Goal: Find specific page/section: Find specific page/section

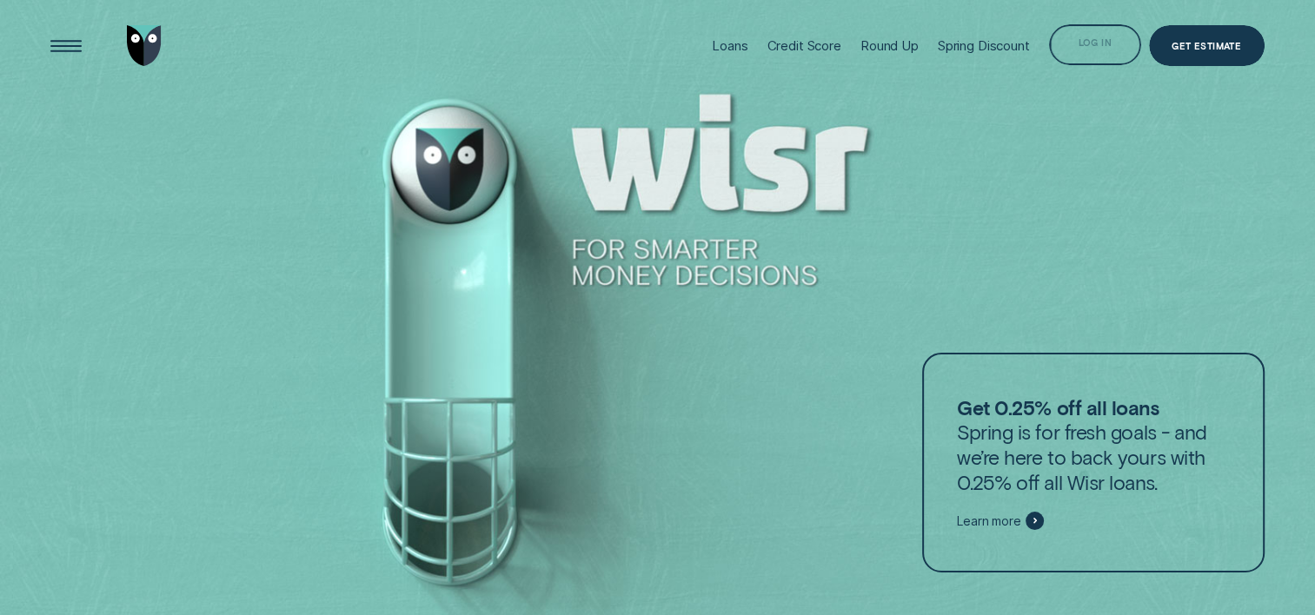
click at [1140, 70] on div "Loans Credit Score Round Up Spring Discount Log in Log in Customer Dashboard Vi…" at bounding box center [983, 46] width 562 height 92
click at [1094, 49] on div "Log in" at bounding box center [1094, 45] width 34 height 8
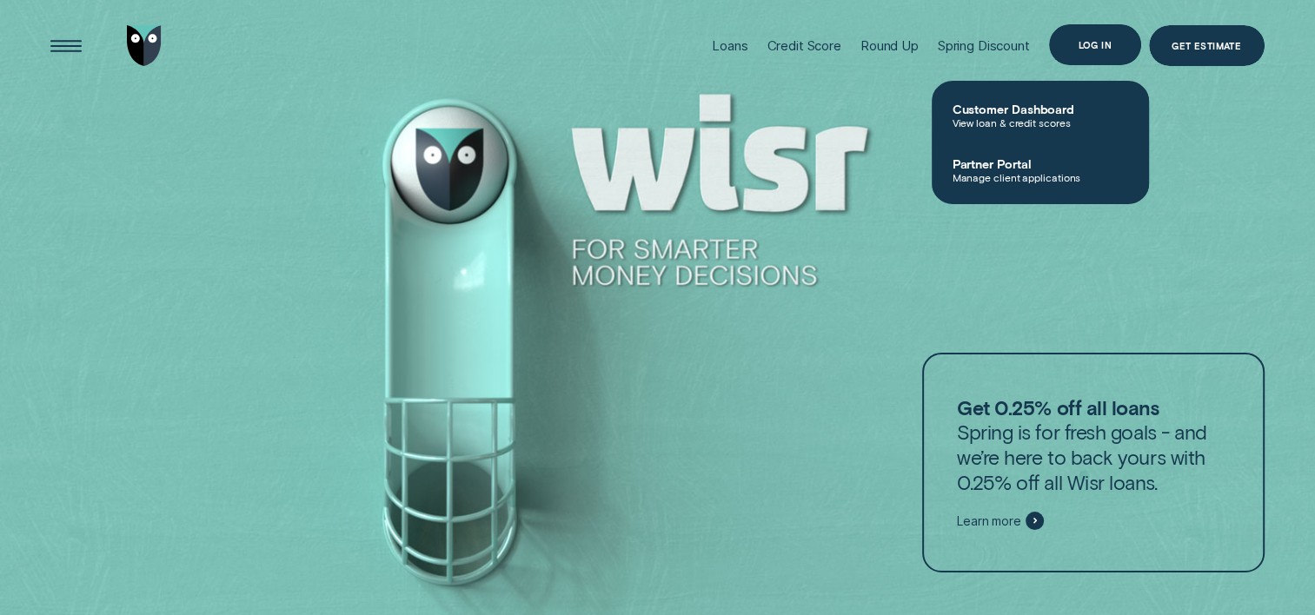
click at [1097, 50] on div "Log in" at bounding box center [1095, 45] width 92 height 42
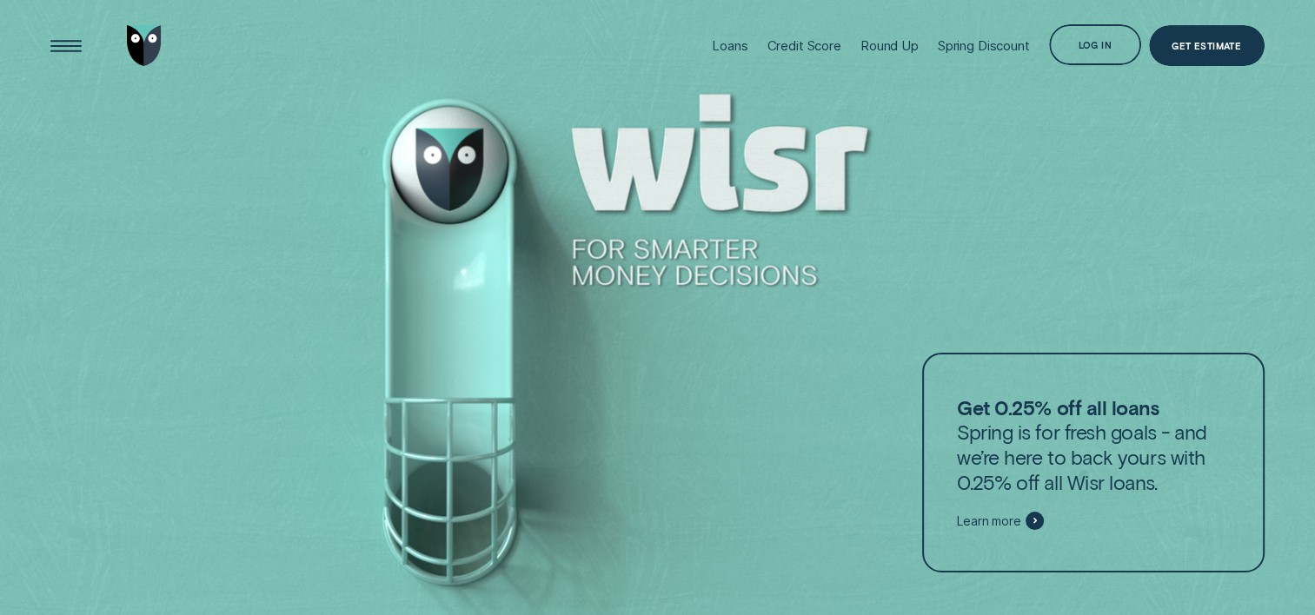
click at [1093, 43] on div "Log in" at bounding box center [1094, 47] width 34 height 8
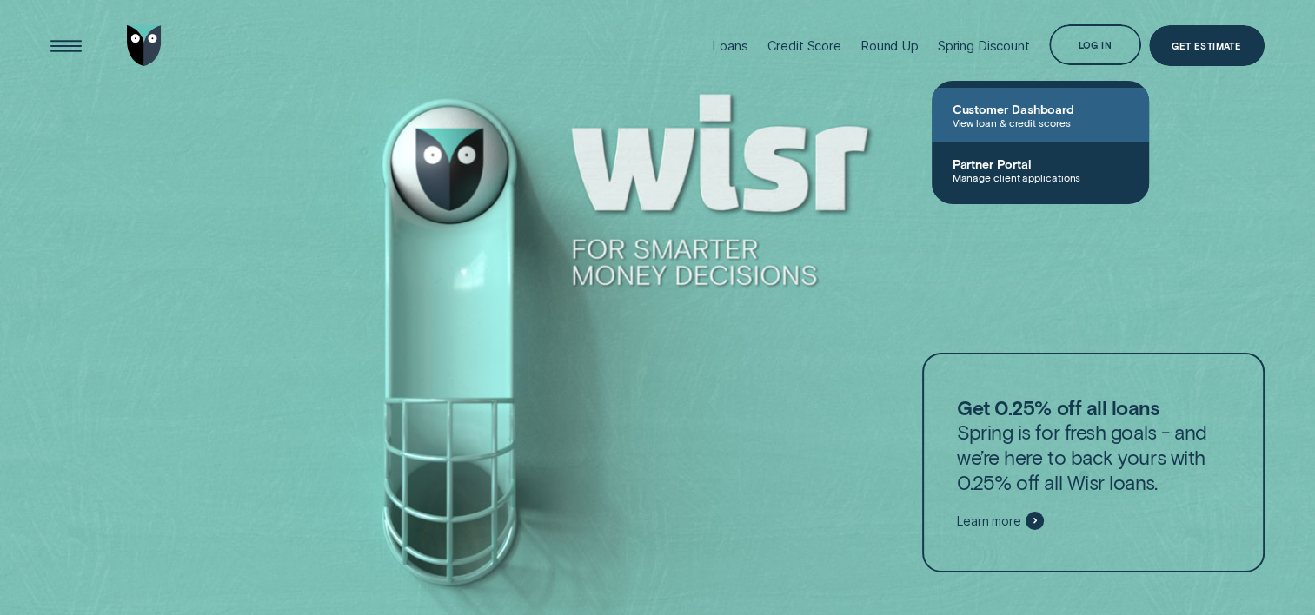
click at [1031, 104] on span "Customer Dashboard" at bounding box center [1040, 109] width 176 height 15
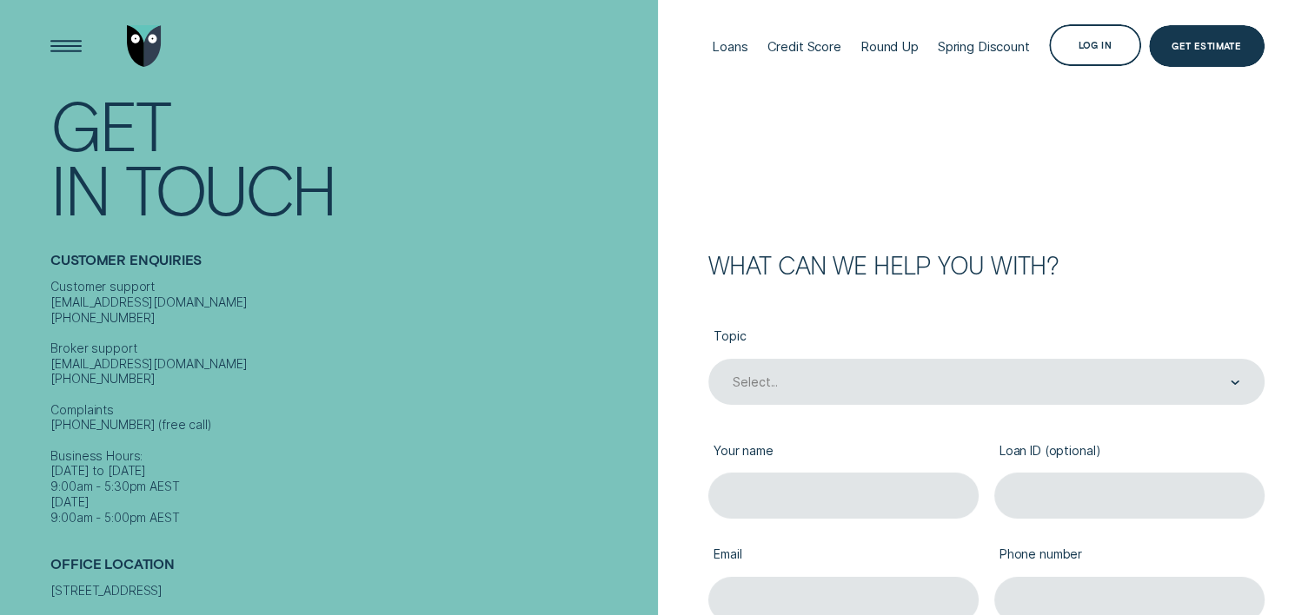
scroll to position [174, 0]
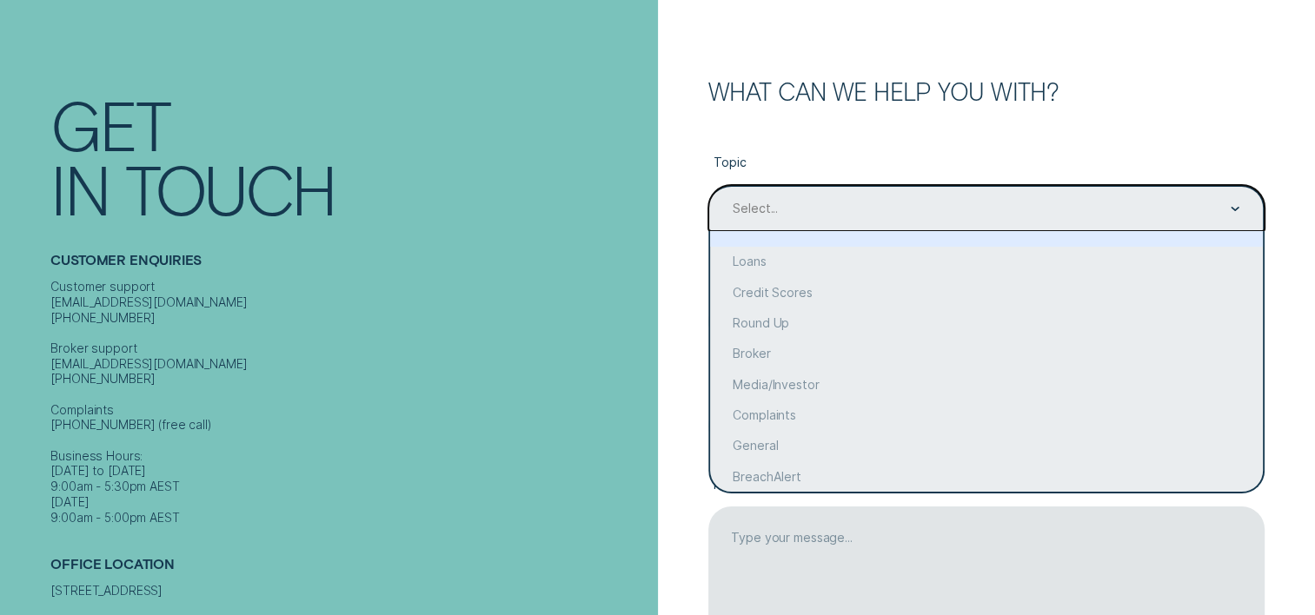
click at [754, 207] on div "Select..." at bounding box center [754, 210] width 45 height 16
drag, startPoint x: 578, startPoint y: 252, endPoint x: 595, endPoint y: 248, distance: 17.9
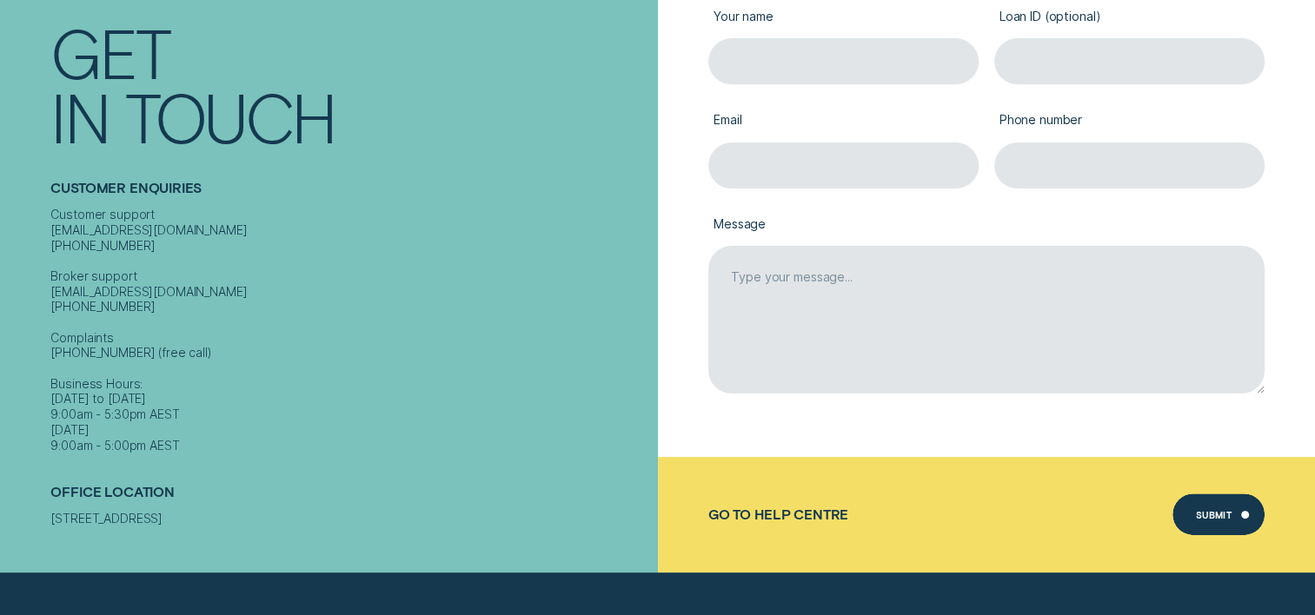
scroll to position [87, 0]
